Goal: Task Accomplishment & Management: Manage account settings

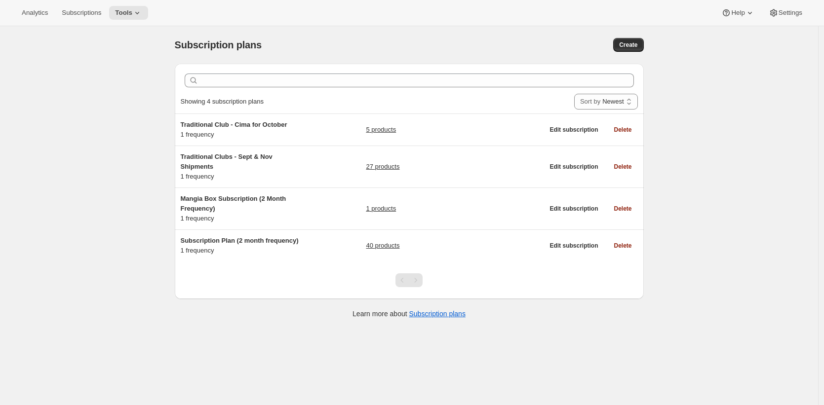
click at [84, 72] on div "Subscription plans. This page is ready Subscription plans Create Clear Showing …" at bounding box center [409, 228] width 818 height 405
click at [142, 15] on icon at bounding box center [137, 13] width 10 height 10
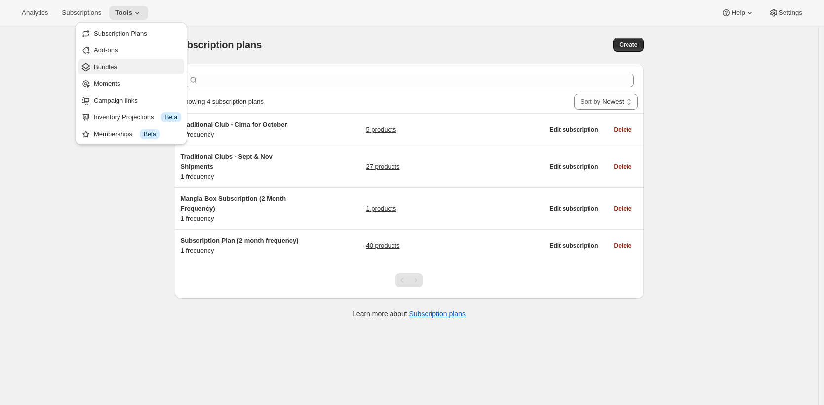
click at [150, 68] on span "Bundles" at bounding box center [137, 67] width 87 height 10
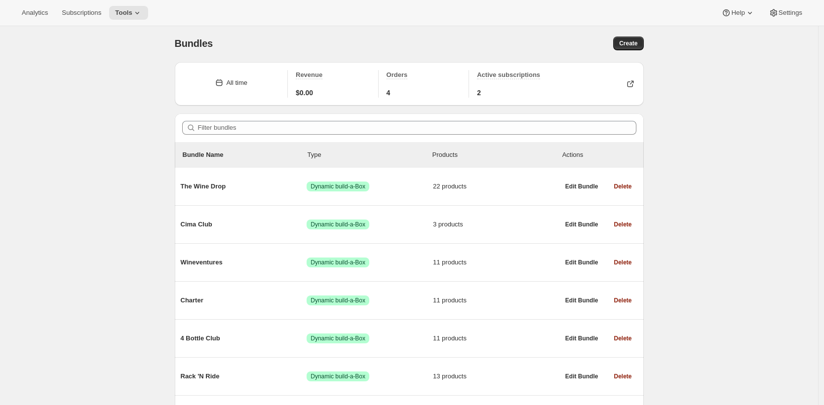
scroll to position [2, 0]
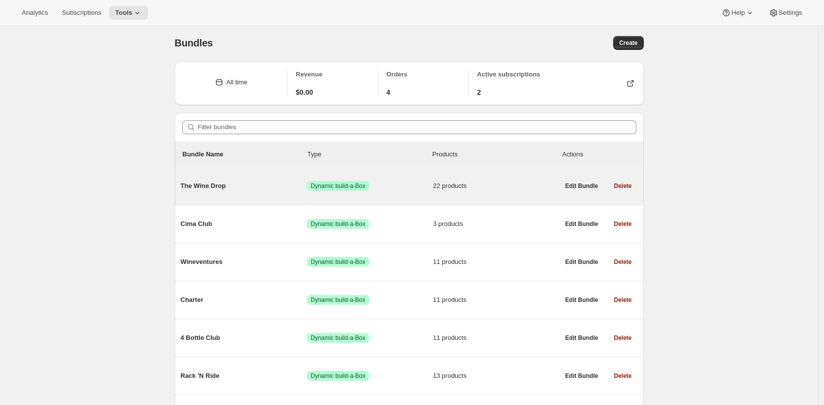
click at [257, 183] on span "The Wine Drop" at bounding box center [244, 186] width 126 height 10
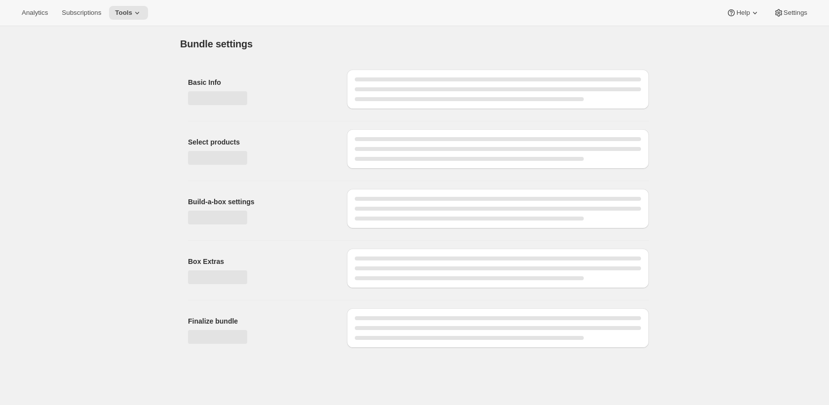
type input "The Wine Drop"
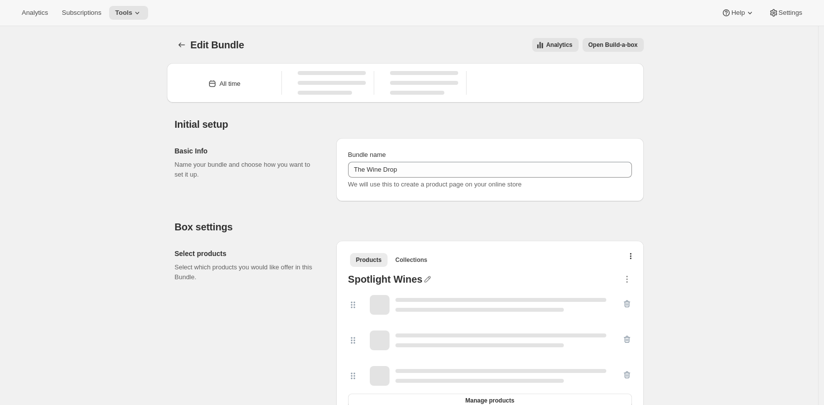
scroll to position [2, 0]
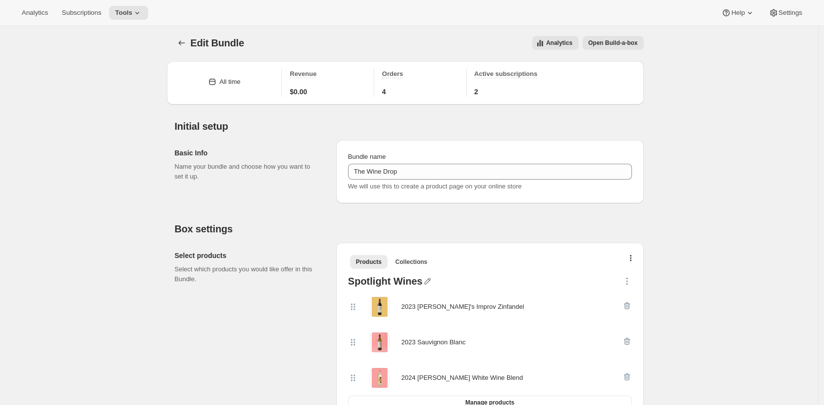
drag, startPoint x: 619, startPoint y: 51, endPoint x: 624, endPoint y: 45, distance: 7.3
click at [619, 50] on div "Edit Bundle. This page is ready Edit Bundle Analytics Open Build-a-box More act…" at bounding box center [409, 43] width 469 height 38
click at [624, 45] on span "Open Build-a-box" at bounding box center [612, 43] width 49 height 8
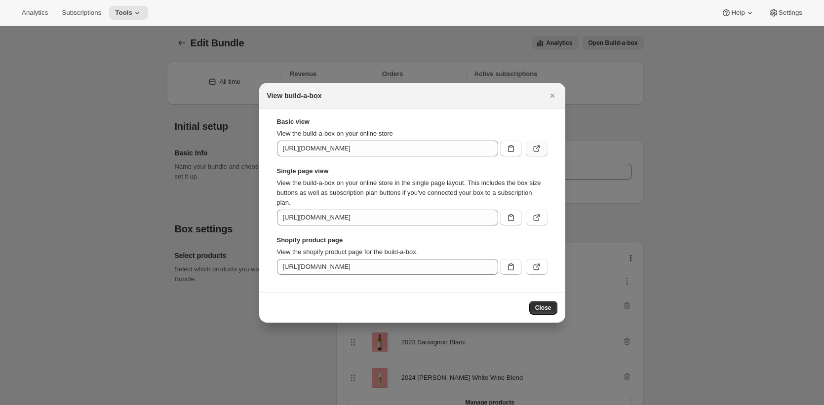
click at [534, 149] on icon ":r3h:" at bounding box center [536, 149] width 6 height 6
click at [159, 116] on div at bounding box center [412, 202] width 824 height 405
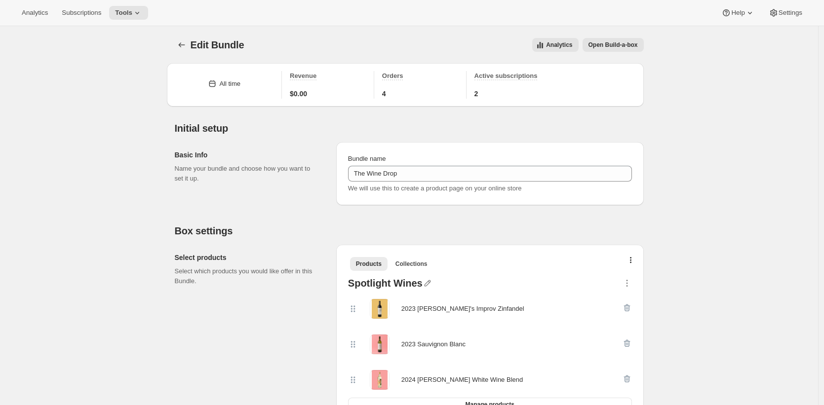
scroll to position [2, 0]
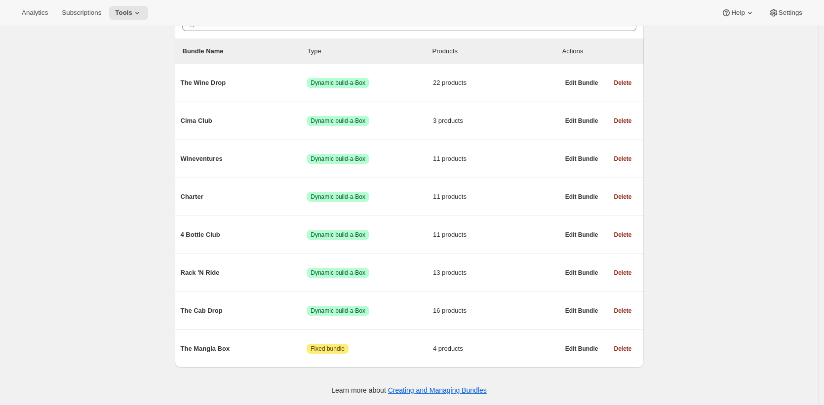
scroll to position [107, 0]
click at [148, 147] on div "Bundles. This page is ready Bundles Create All time Revenue $0.00 Orders 4 Acti…" at bounding box center [409, 163] width 818 height 484
drag, startPoint x: 155, startPoint y: 120, endPoint x: 156, endPoint y: 116, distance: 5.3
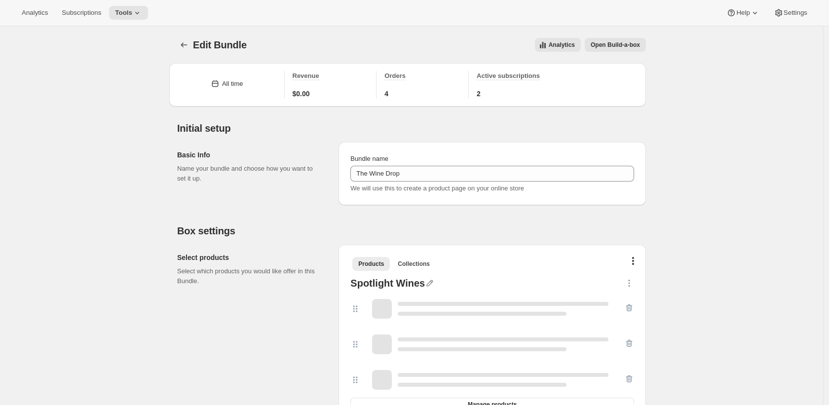
type input "The Wine Drop"
